Goal: Task Accomplishment & Management: Complete application form

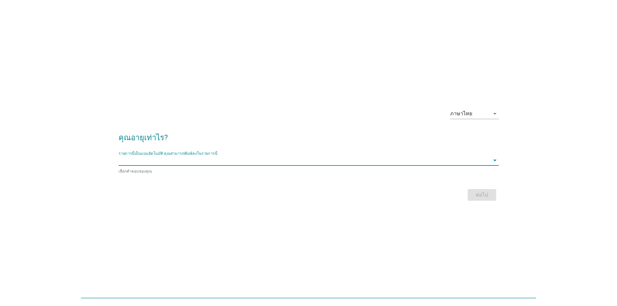
click at [458, 159] on input "รายการนี้เป็นแบบอัตโนมัติ คุณสามารถพิมพ์ลงในรายการนี้" at bounding box center [304, 160] width 371 height 10
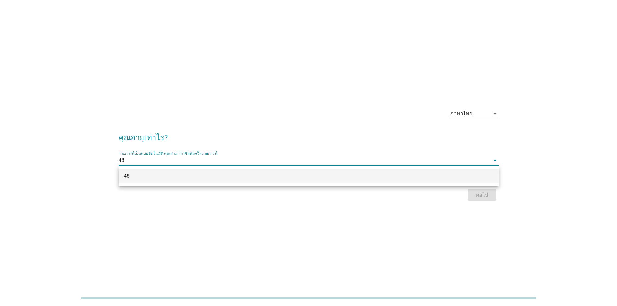
type input "48"
click at [422, 231] on div "ภาษาไทย arrow_drop_down คุณอายุเท่าไร? รายการนี้เป็นแบบอัตโนมัติ [PERSON_NAME]พ…" at bounding box center [308, 153] width 617 height 306
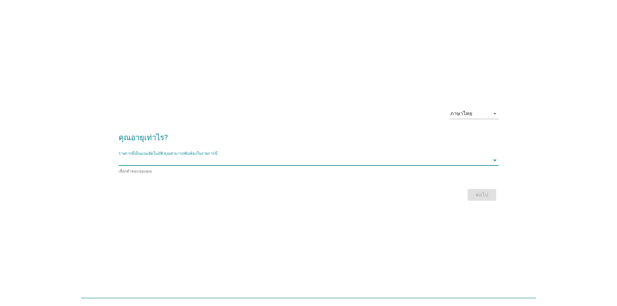
click at [319, 161] on input "รายการนี้เป็นแบบอัตโนมัติ คุณสามารถพิมพ์ลงในรายการนี้" at bounding box center [304, 160] width 371 height 10
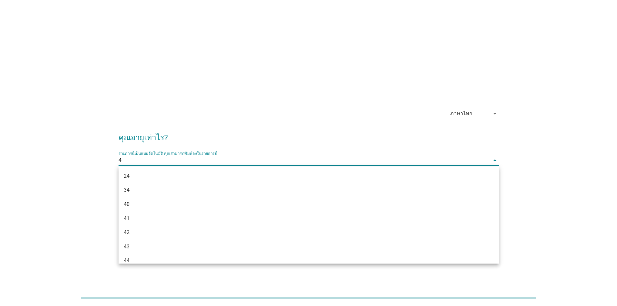
type input "48"
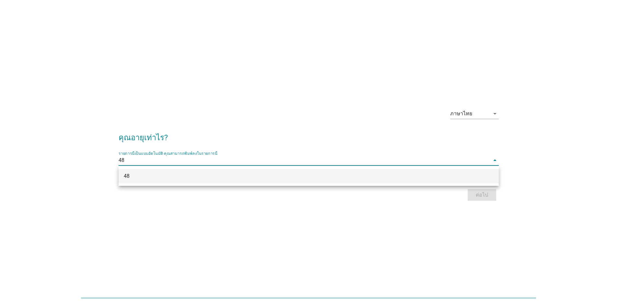
click at [323, 176] on div "48" at bounding box center [293, 176] width 339 height 8
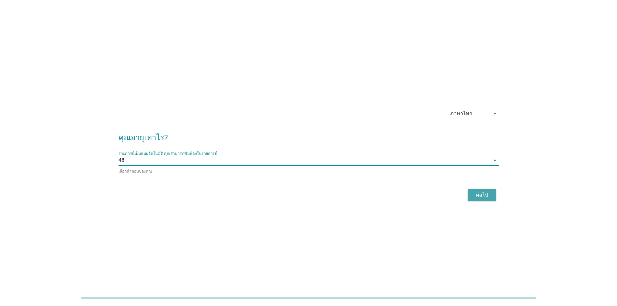
click at [474, 195] on div "ต่อไป" at bounding box center [482, 195] width 18 height 8
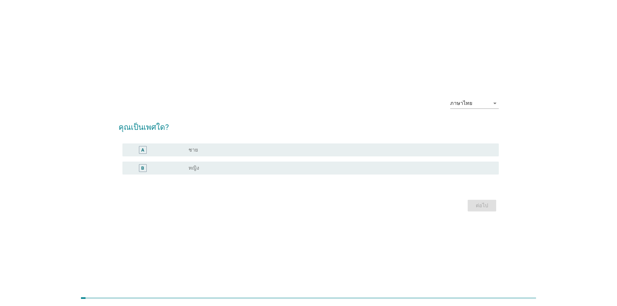
click at [409, 167] on div "radio_button_unchecked หญิง" at bounding box center [339, 168] width 300 height 6
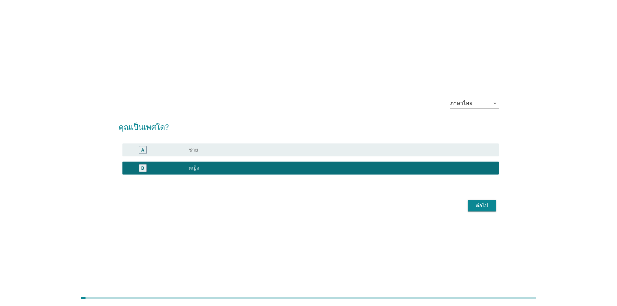
click at [488, 206] on div "ต่อไป" at bounding box center [482, 206] width 18 height 8
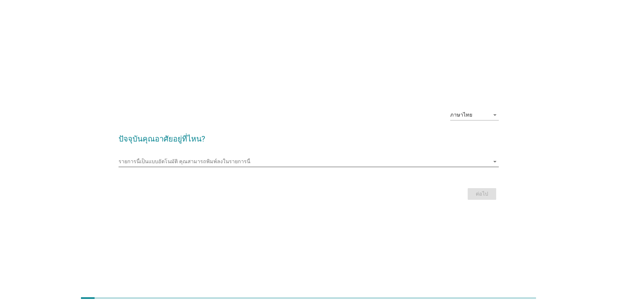
click at [271, 157] on input "รายการนี้เป็นแบบอัตโนมัติ คุณสามารถพิมพ์ลงในรายการนี้" at bounding box center [304, 162] width 371 height 10
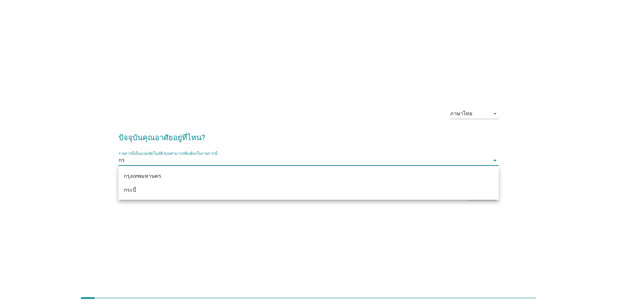
type input "กรุ"
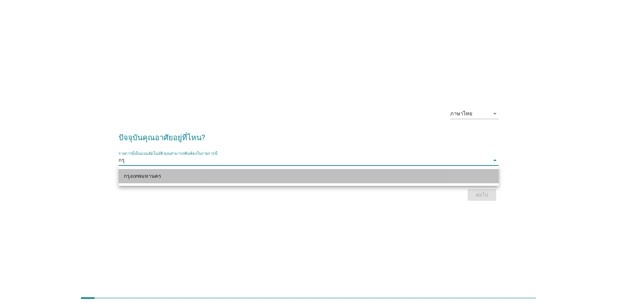
click at [281, 176] on div "กรุงเทพมหานคร" at bounding box center [293, 176] width 339 height 8
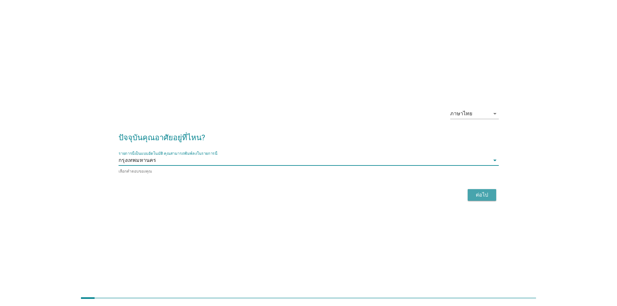
click at [478, 194] on div "ต่อไป" at bounding box center [482, 195] width 18 height 8
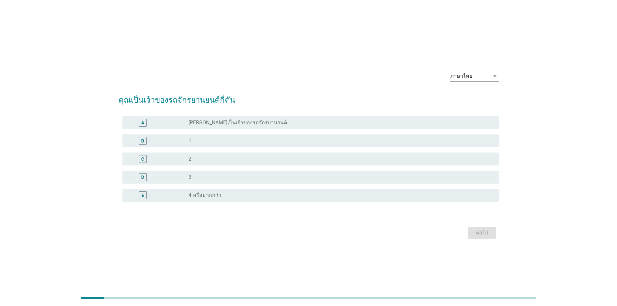
click at [308, 133] on div "B radio_button_unchecked 1" at bounding box center [309, 141] width 381 height 18
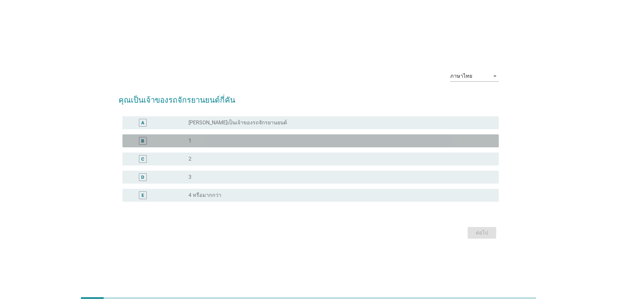
click at [345, 135] on div "B radio_button_unchecked 1" at bounding box center [311, 141] width 377 height 13
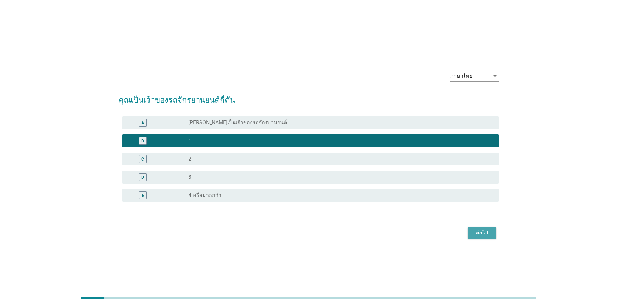
click at [486, 233] on div "ต่อไป" at bounding box center [482, 233] width 18 height 8
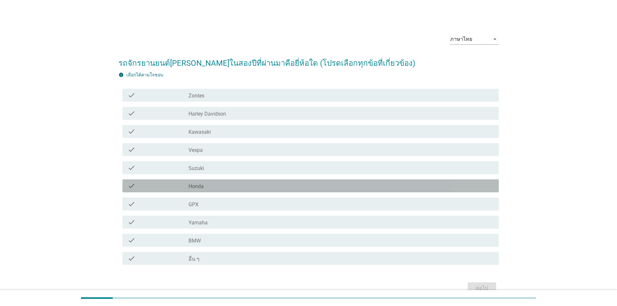
click at [237, 181] on div "check check_box_outline_blank Honda" at bounding box center [311, 186] width 377 height 13
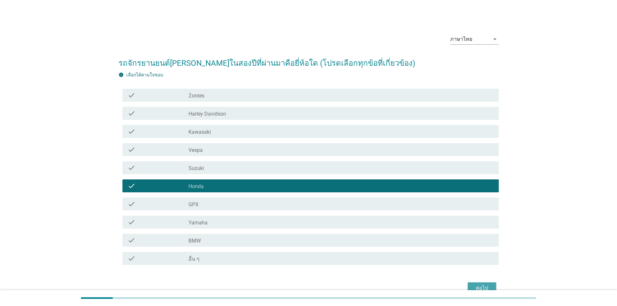
click at [486, 283] on button "ต่อไป" at bounding box center [482, 289] width 29 height 12
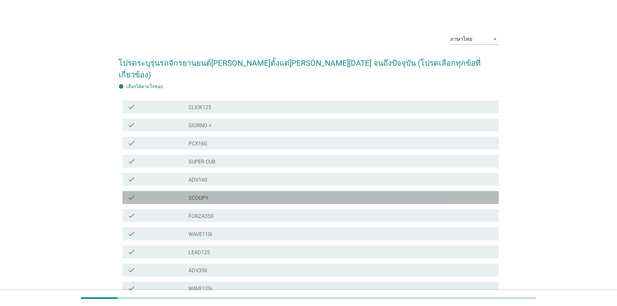
click at [241, 194] on div "check_box_outline_blank SCOOPY" at bounding box center [341, 198] width 305 height 8
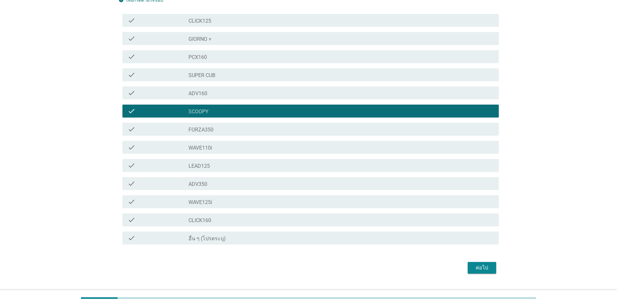
scroll to position [89, 0]
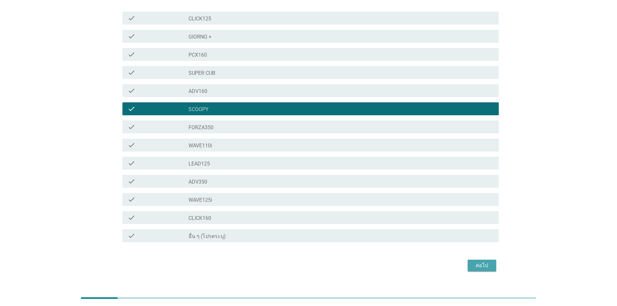
click at [488, 262] on div "ต่อไป" at bounding box center [482, 266] width 18 height 8
